Goal: Information Seeking & Learning: Check status

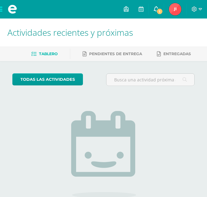
click at [160, 12] on span "1" at bounding box center [159, 11] width 7 height 7
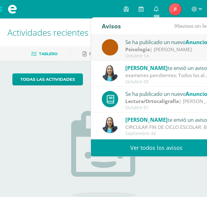
click at [153, 47] on div "Psicología | [PERSON_NAME]" at bounding box center [168, 49] width 86 height 7
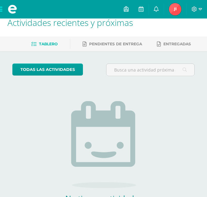
scroll to position [11, 0]
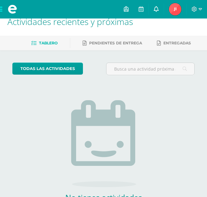
click at [154, 6] on icon at bounding box center [155, 9] width 5 height 6
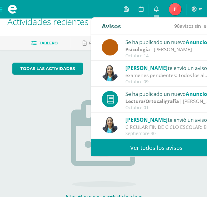
click at [171, 40] on div "Se ha publicado un nuevo Anuncio" at bounding box center [168, 42] width 86 height 8
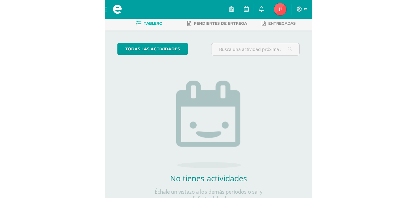
scroll to position [31, 0]
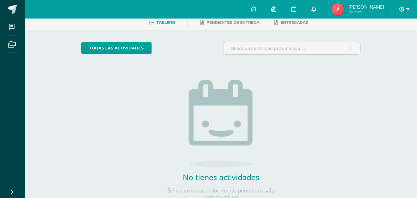
click at [211, 4] on link "0" at bounding box center [314, 9] width 20 height 19
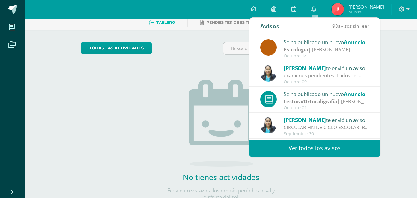
click at [211, 48] on div "Psicología | [PERSON_NAME]" at bounding box center [327, 49] width 86 height 7
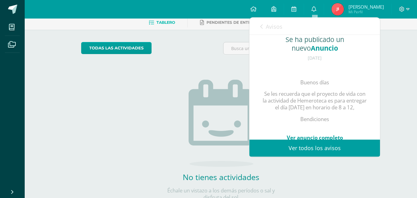
scroll to position [64, 0]
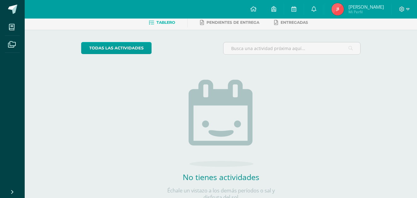
click at [211, 12] on img at bounding box center [338, 9] width 12 height 12
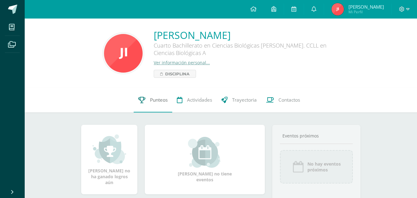
click at [164, 103] on span "Punteos" at bounding box center [159, 100] width 18 height 6
